Goal: Task Accomplishment & Management: Manage account settings

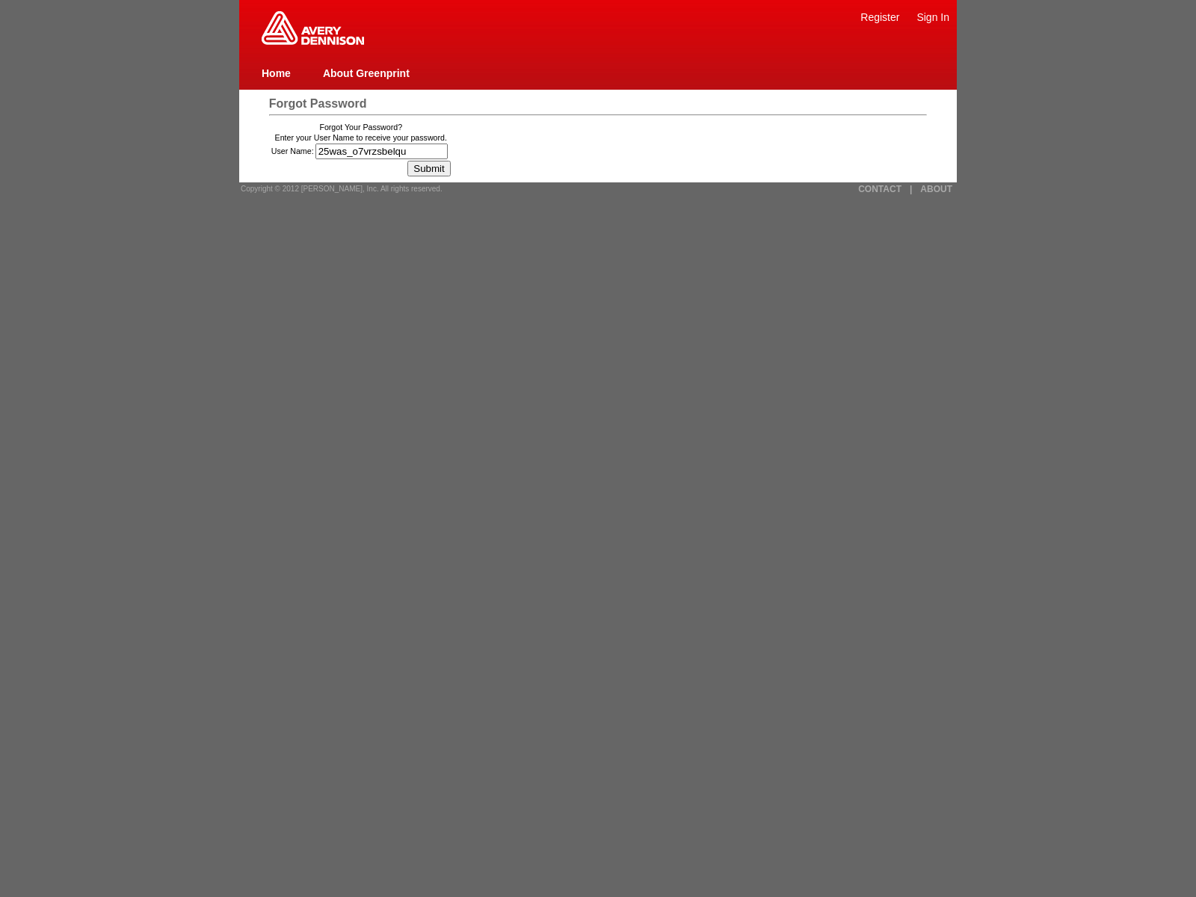
type input "25was_o7vrzsbelquq"
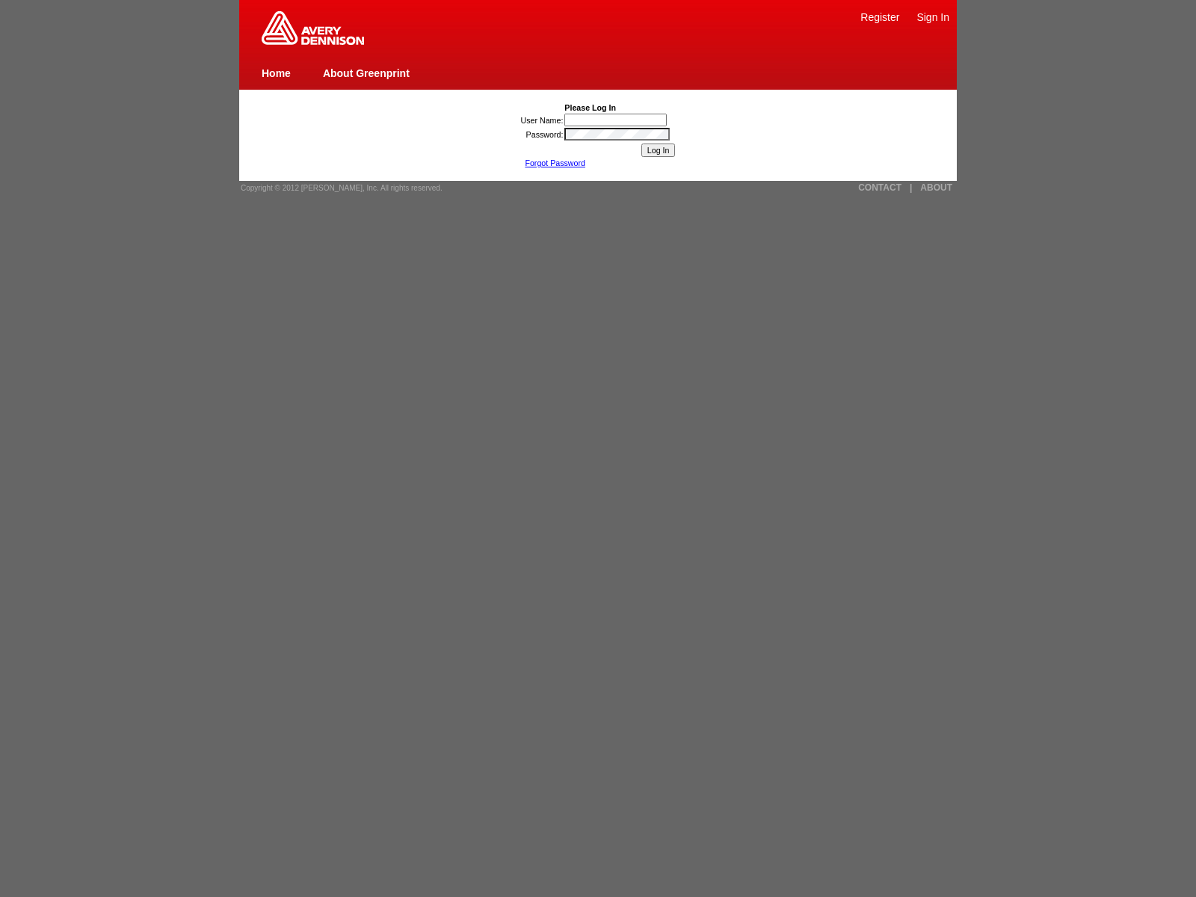
click at [555, 163] on link "Forgot Password" at bounding box center [555, 162] width 61 height 9
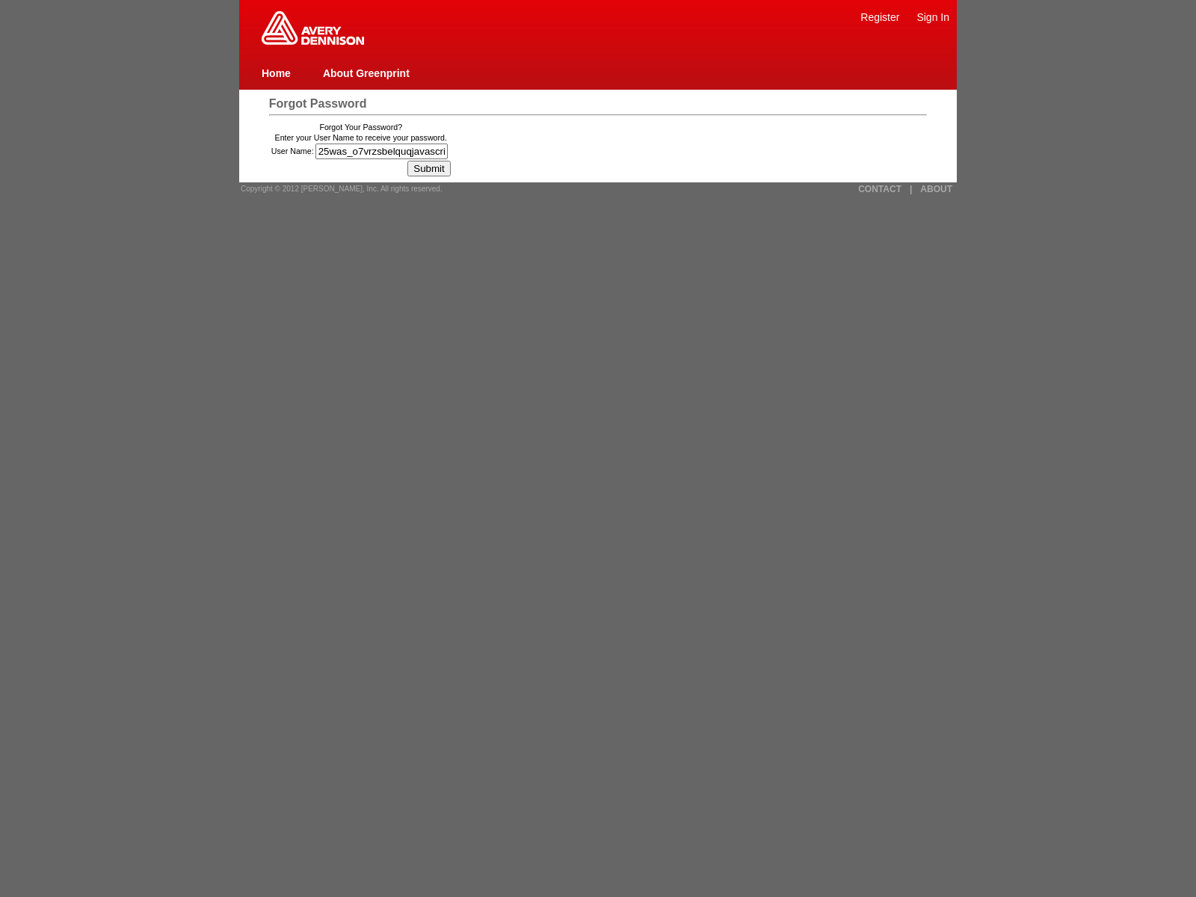
type input "25was_o7vrzsbelquqjavascript:window.top._tenable_wasscan_js_namespace_taint_tra…"
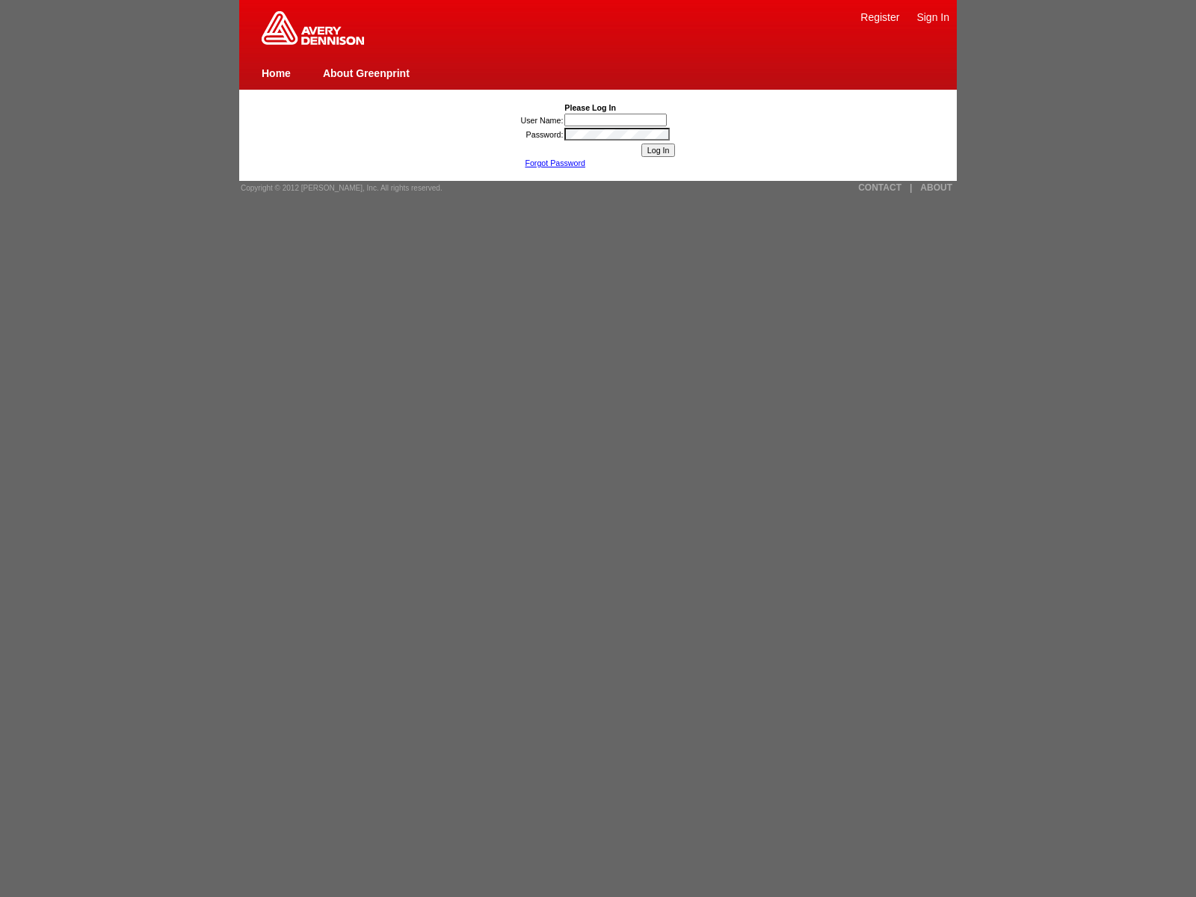
click at [555, 163] on link "Forgot Password" at bounding box center [555, 162] width 61 height 9
